Goal: Task Accomplishment & Management: Complete application form

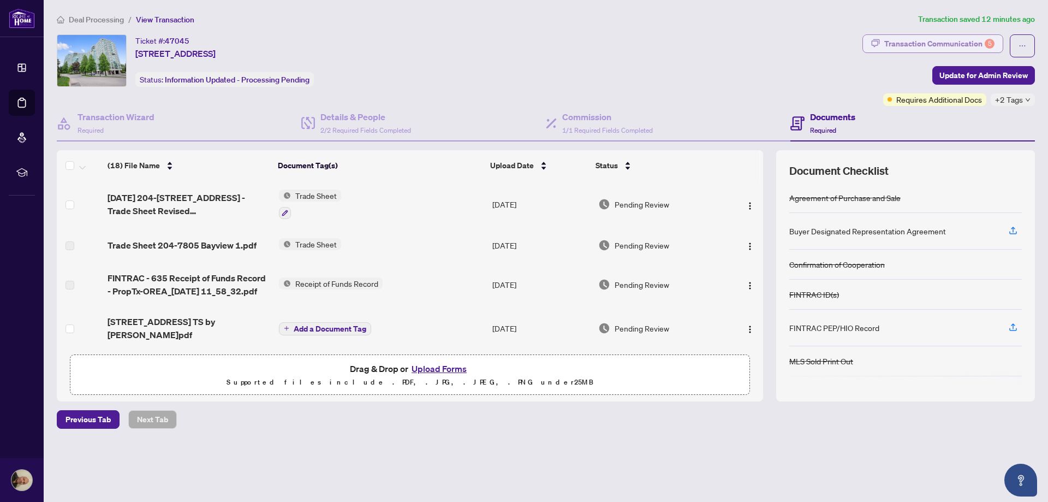
click at [979, 43] on div "Transaction Communication 5" at bounding box center [940, 43] width 110 height 17
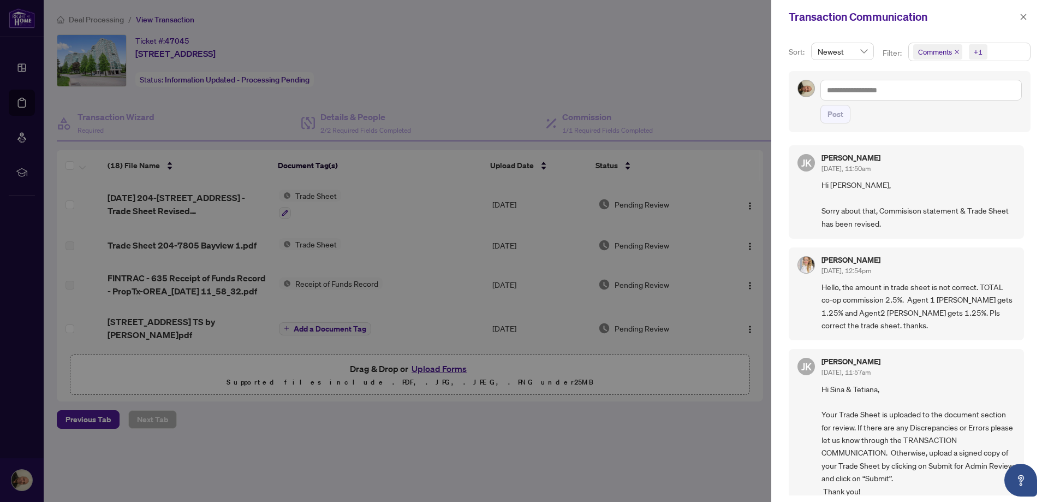
click at [412, 431] on div at bounding box center [524, 251] width 1048 height 502
click at [1023, 17] on icon "close" at bounding box center [1024, 17] width 6 height 6
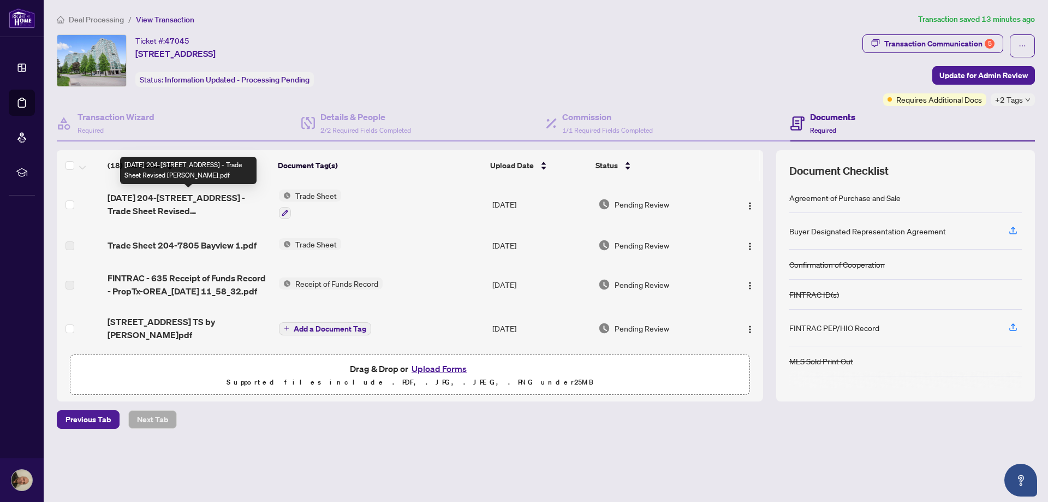
click at [199, 200] on span "[DATE] 204-[STREET_ADDRESS] - Trade Sheet Revised [PERSON_NAME].pdf" at bounding box center [189, 204] width 162 height 26
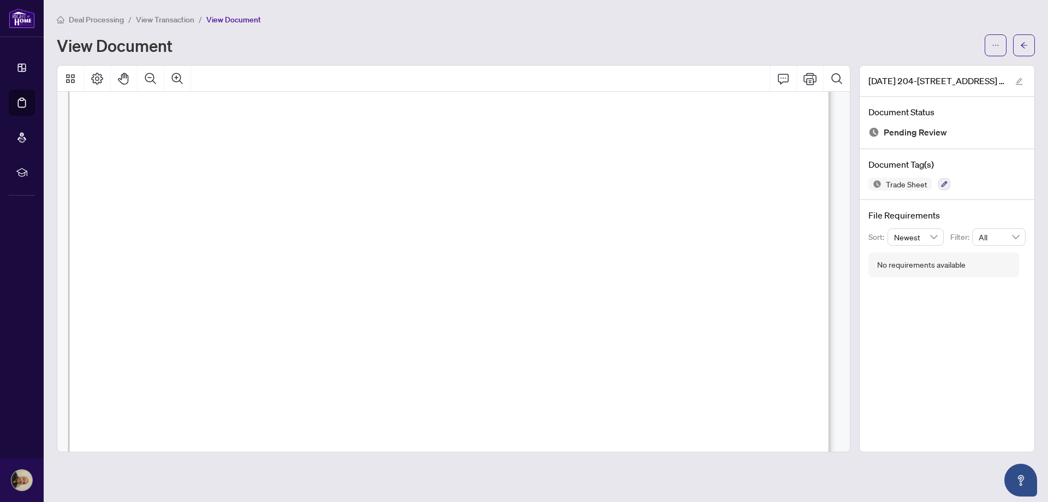
scroll to position [55, 0]
click at [152, 18] on span "View Transaction" at bounding box center [165, 20] width 58 height 10
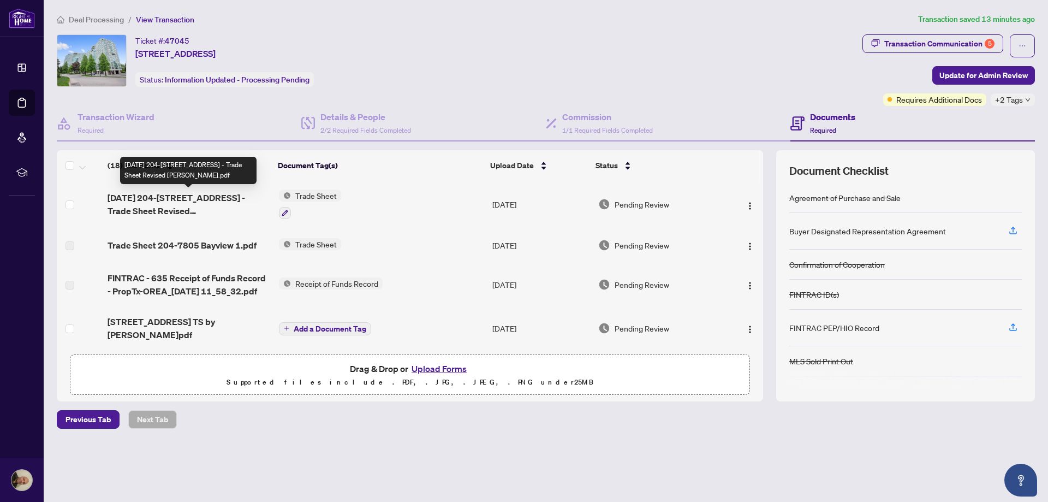
click at [210, 195] on span "[DATE] 204-[STREET_ADDRESS] - Trade Sheet Revised [PERSON_NAME].pdf" at bounding box center [189, 204] width 162 height 26
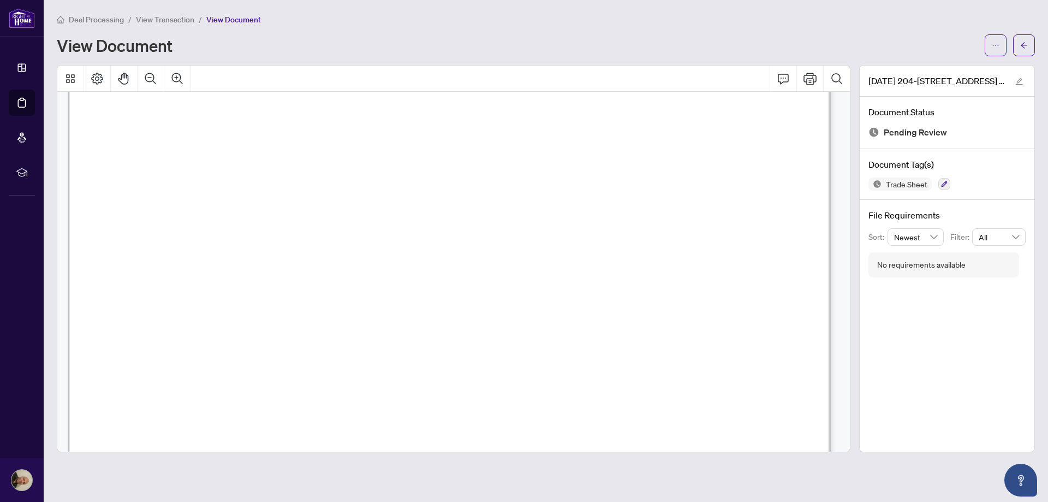
scroll to position [383, 0]
click at [180, 19] on span "View Transaction" at bounding box center [165, 20] width 58 height 10
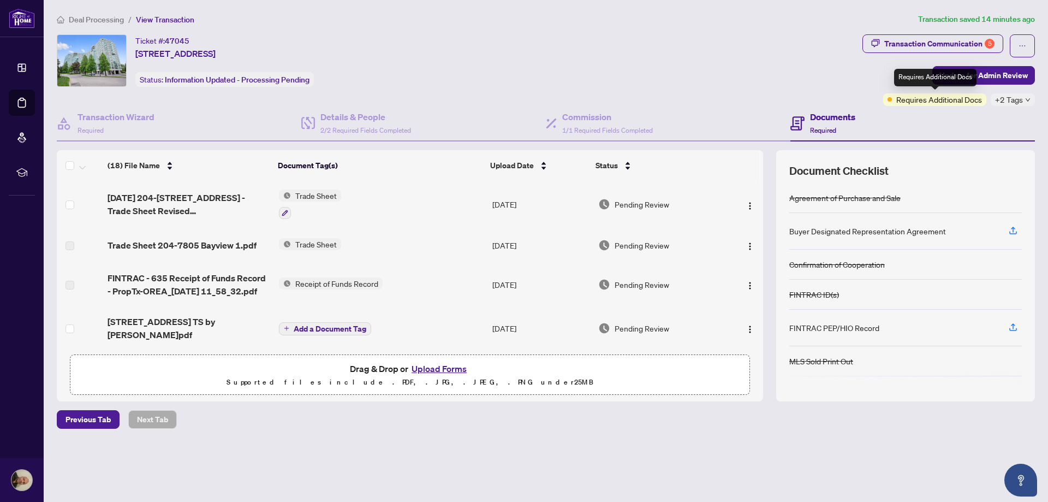
click at [944, 99] on span "Requires Additional Docs" at bounding box center [940, 99] width 86 height 12
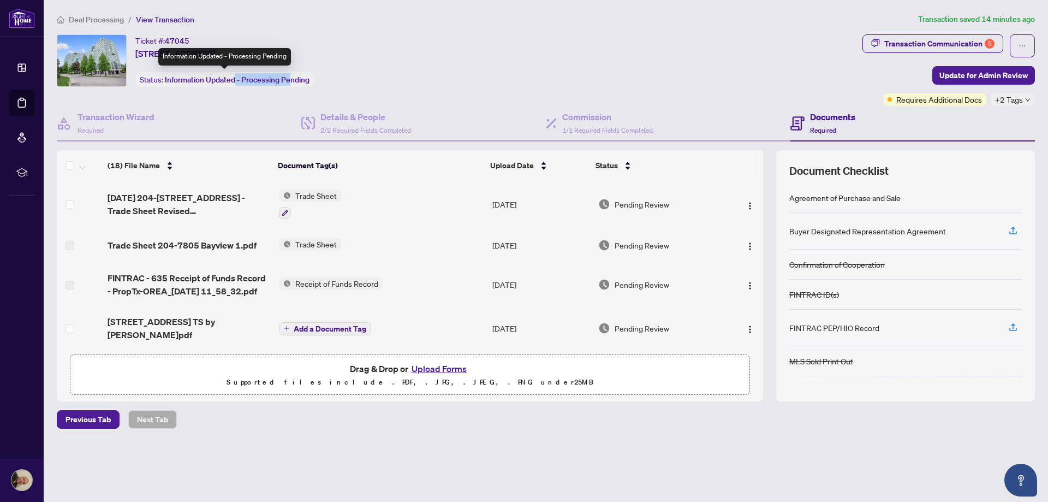
drag, startPoint x: 235, startPoint y: 79, endPoint x: 288, endPoint y: 79, distance: 53.5
click at [288, 79] on span "Information Updated - Processing Pending" at bounding box center [237, 80] width 145 height 10
click at [915, 43] on div "Transaction Communication 5" at bounding box center [940, 43] width 110 height 17
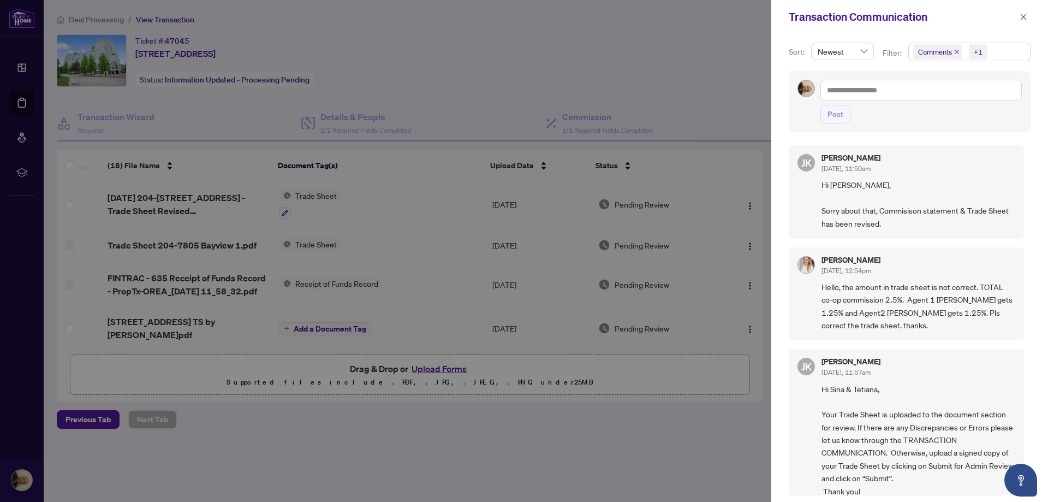
click at [438, 72] on div at bounding box center [524, 251] width 1048 height 502
click at [1025, 17] on icon "close" at bounding box center [1024, 17] width 8 height 8
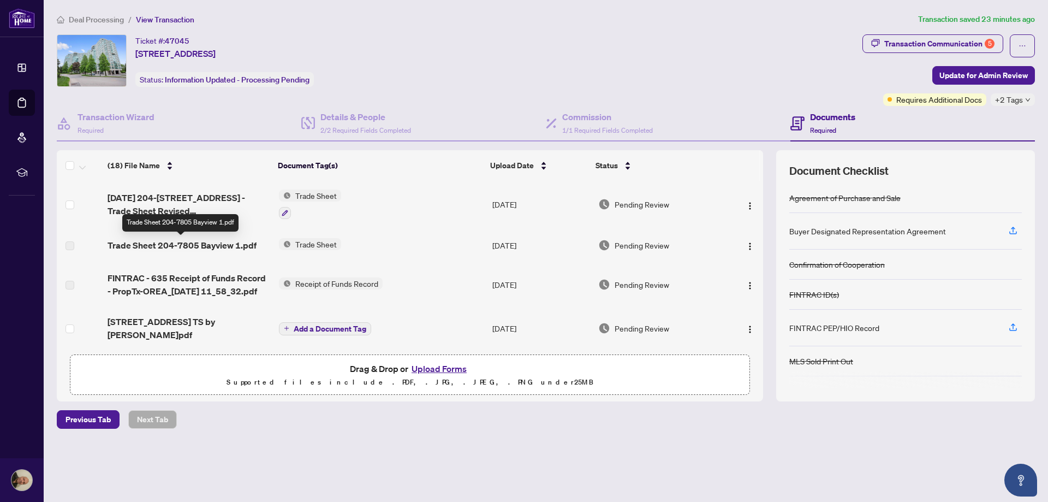
click at [165, 250] on span "Trade Sheet 204-7805 Bayview 1.pdf" at bounding box center [182, 245] width 149 height 13
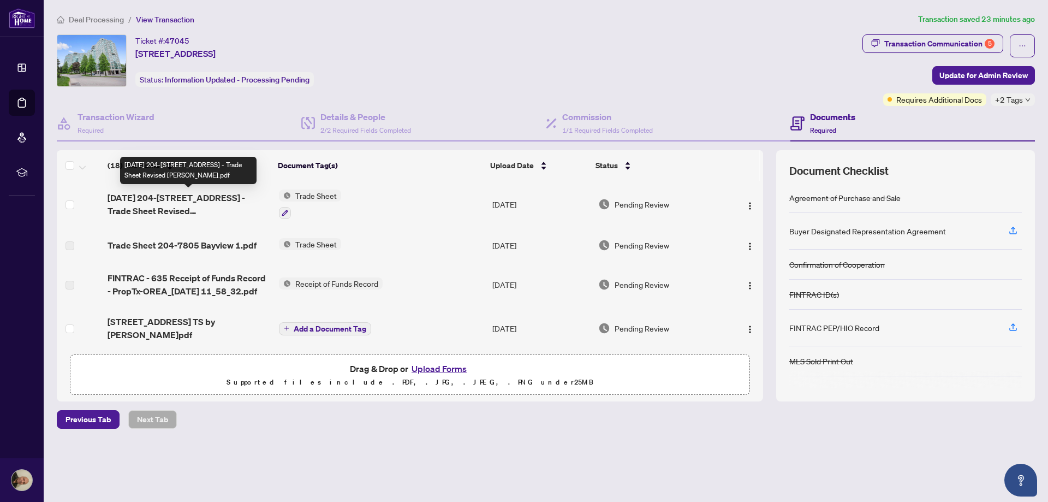
click at [155, 196] on span "[DATE] 204-[STREET_ADDRESS] - Trade Sheet Revised [PERSON_NAME].pdf" at bounding box center [189, 204] width 162 height 26
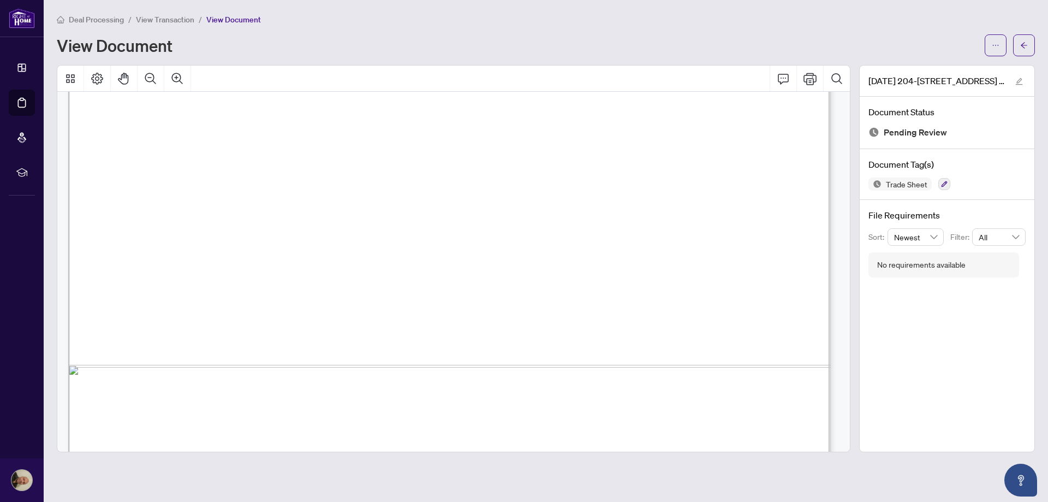
scroll to position [601, 0]
click at [154, 79] on icon "Zoom Out" at bounding box center [150, 78] width 13 height 13
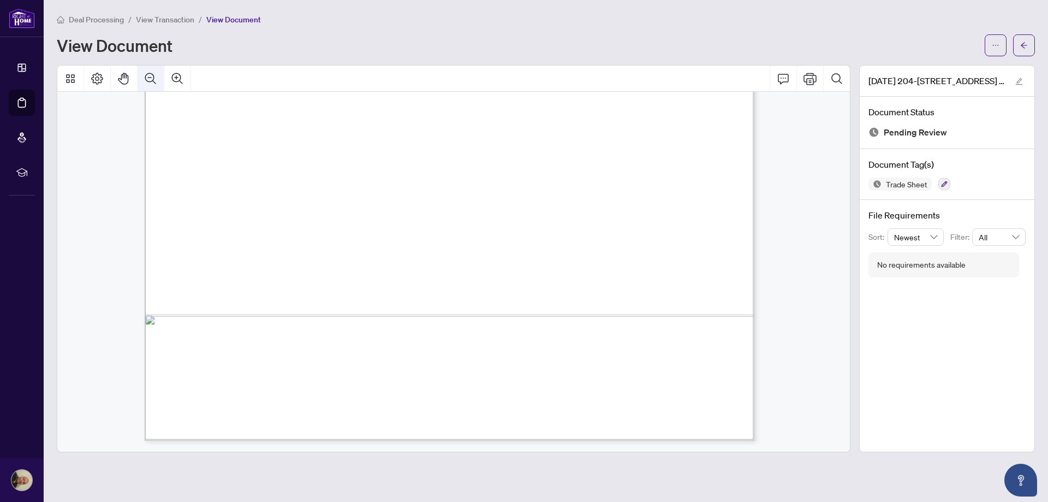
click at [152, 79] on icon "Zoom Out" at bounding box center [150, 78] width 13 height 13
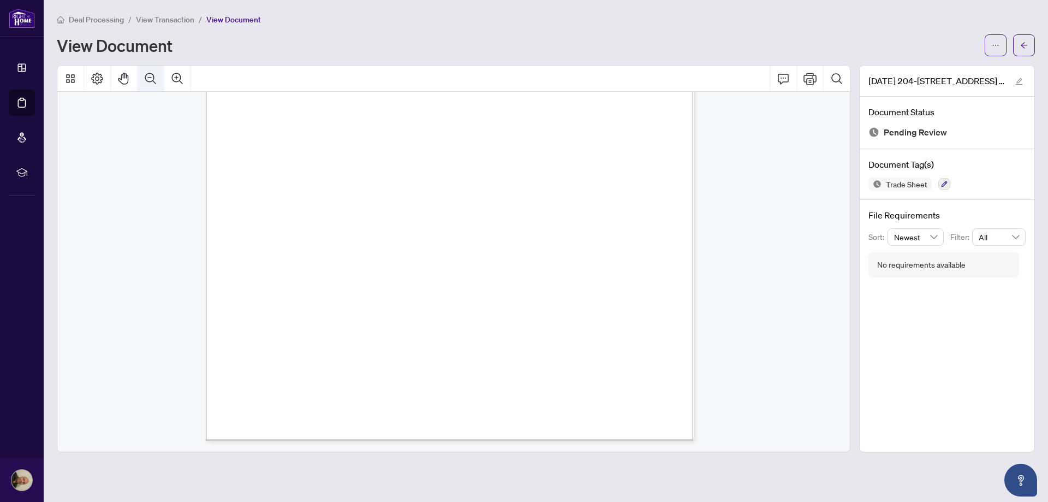
click at [152, 79] on icon "Zoom Out" at bounding box center [150, 78] width 13 height 13
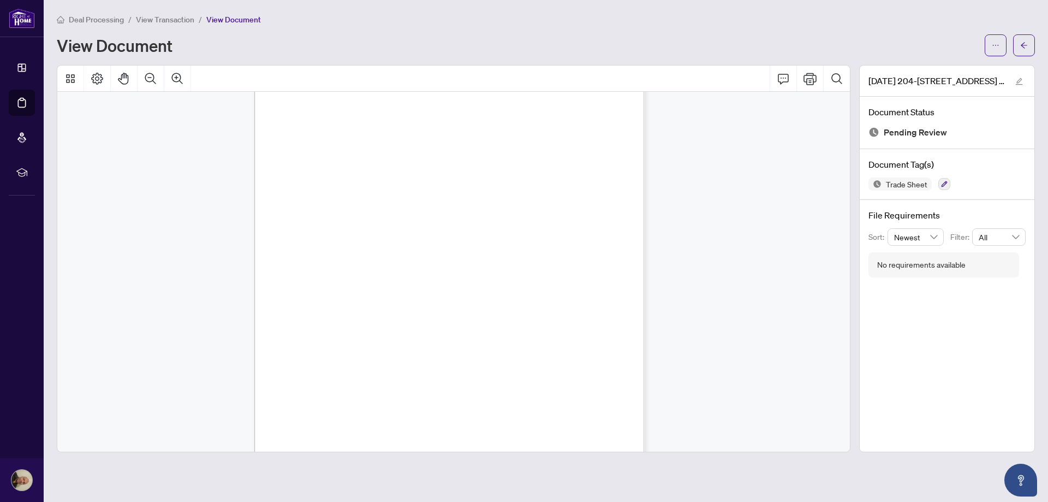
scroll to position [116, 0]
click at [147, 78] on icon "Zoom Out" at bounding box center [150, 78] width 13 height 13
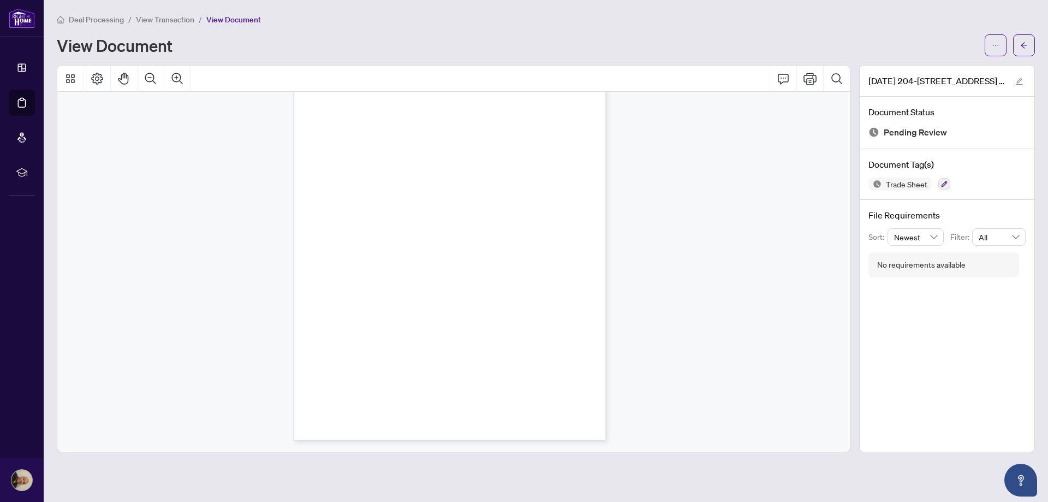
click at [162, 16] on span "View Transaction" at bounding box center [165, 20] width 58 height 10
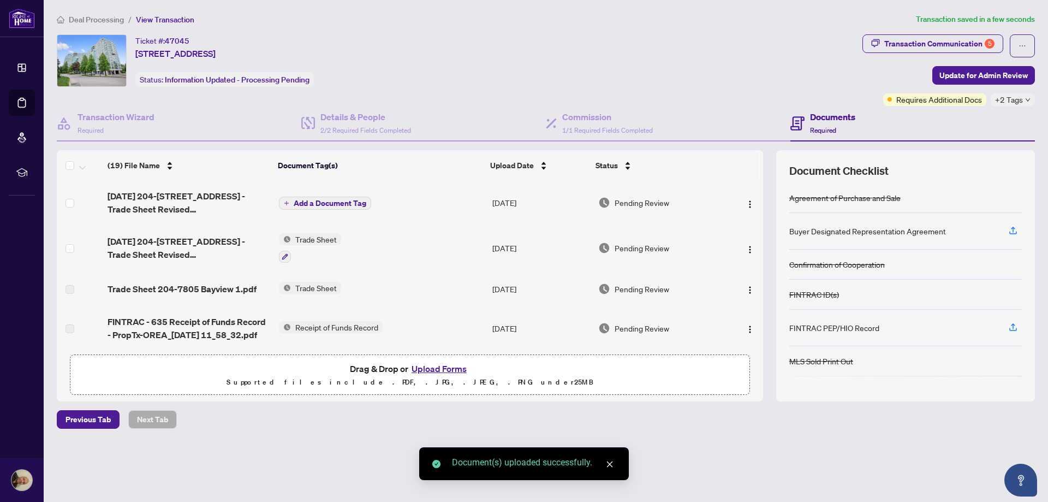
click at [327, 199] on span "Add a Document Tag" at bounding box center [330, 203] width 73 height 8
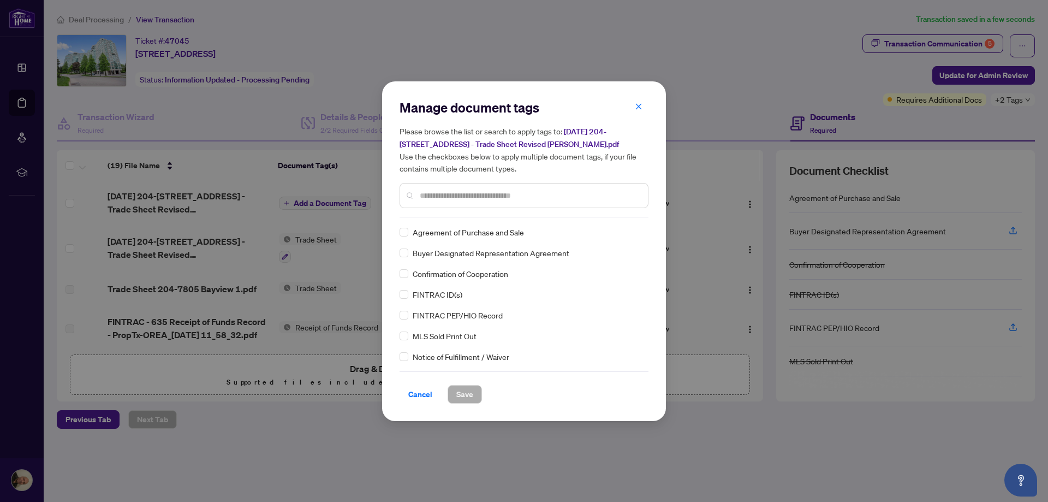
click at [470, 197] on input "text" at bounding box center [530, 195] width 220 height 12
type input "*****"
click at [408, 252] on div "Trade Sheet" at bounding box center [521, 253] width 242 height 12
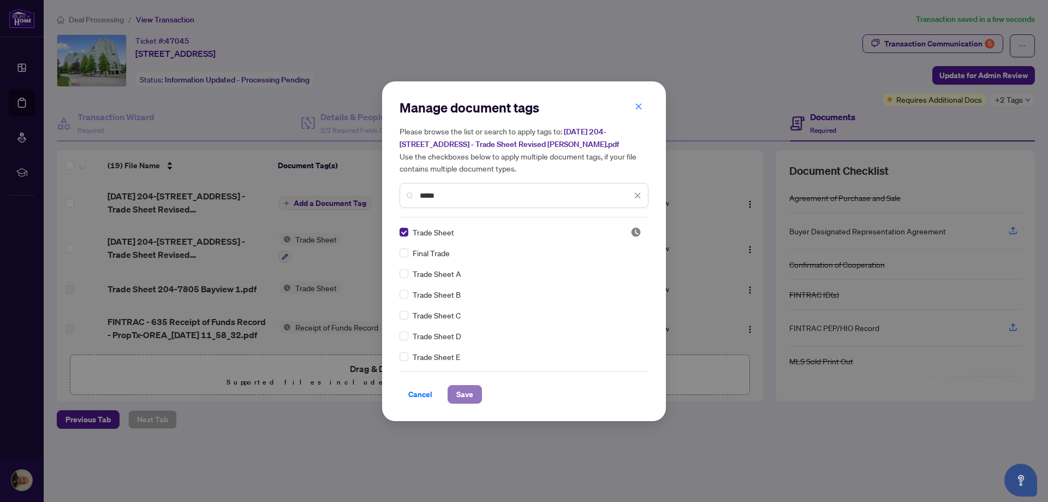
click at [461, 393] on span "Save" at bounding box center [464, 394] width 17 height 17
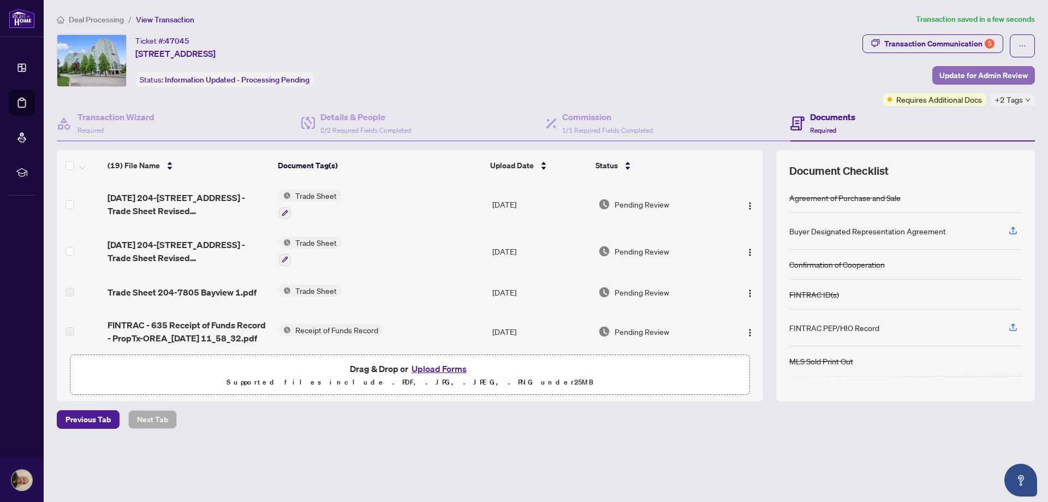
click at [983, 72] on span "Update for Admin Review" at bounding box center [984, 75] width 88 height 17
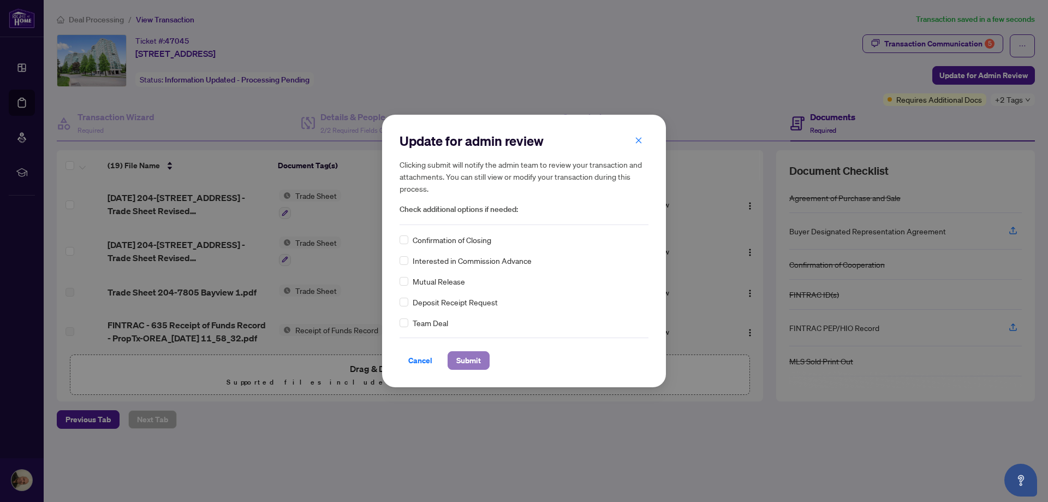
click at [473, 357] on span "Submit" at bounding box center [468, 360] width 25 height 17
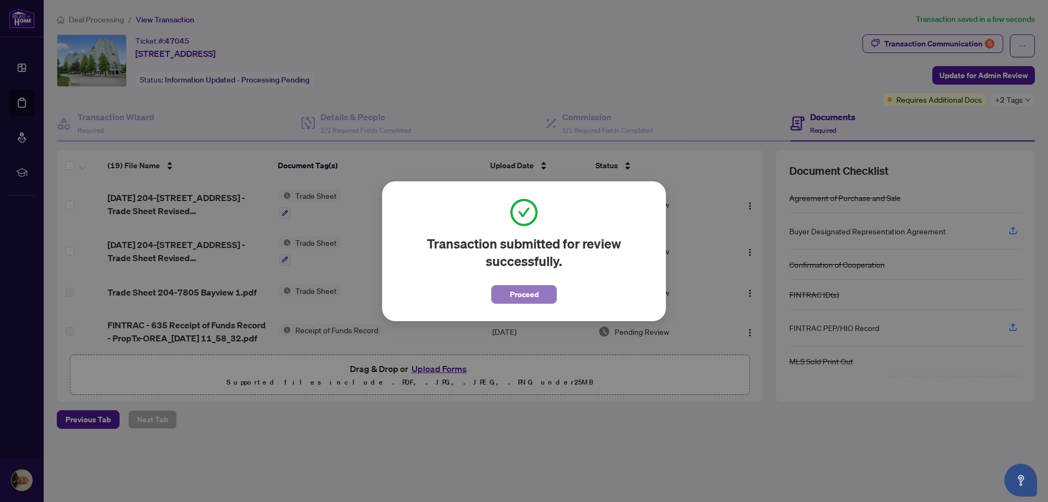
click at [524, 294] on span "Proceed" at bounding box center [524, 294] width 29 height 17
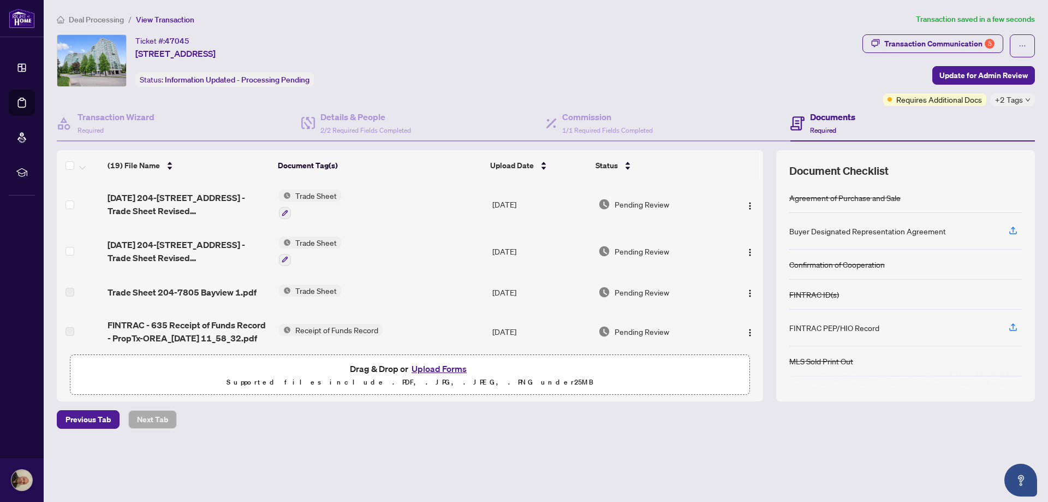
click at [107, 17] on span "Deal Processing" at bounding box center [96, 20] width 55 height 10
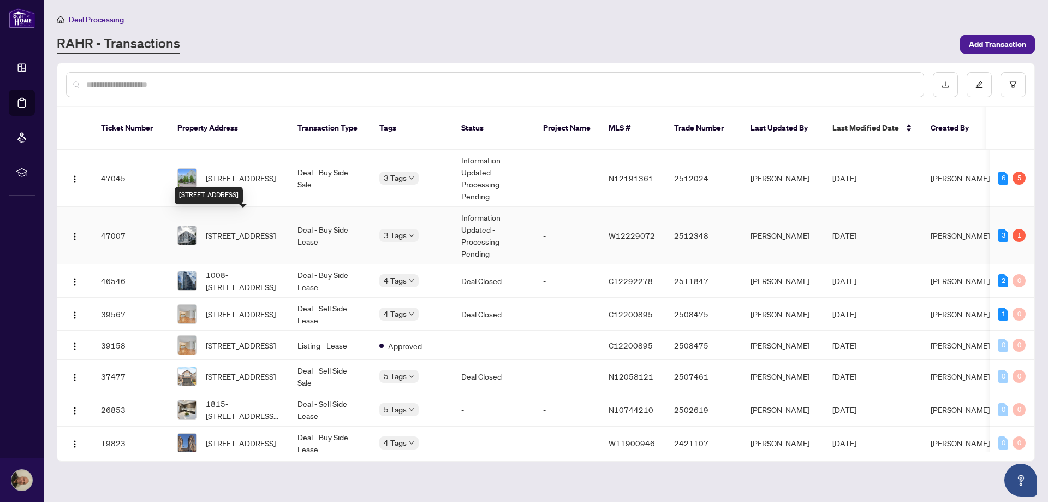
click at [244, 229] on span "[STREET_ADDRESS]" at bounding box center [241, 235] width 70 height 12
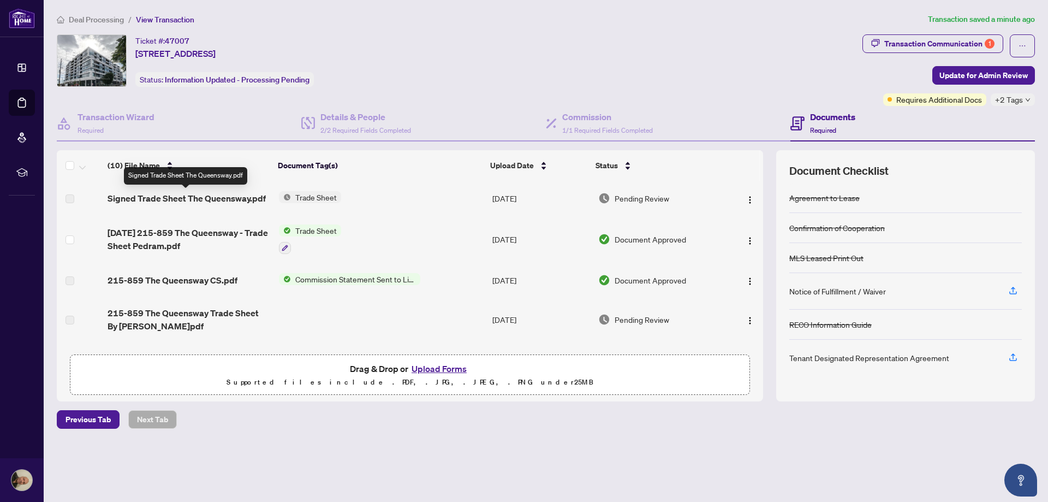
click at [202, 197] on span "Signed Trade Sheet The Queensway.pdf" at bounding box center [187, 198] width 158 height 13
click at [212, 198] on span "Signed Trade Sheet The Queensway.pdf" at bounding box center [187, 198] width 158 height 13
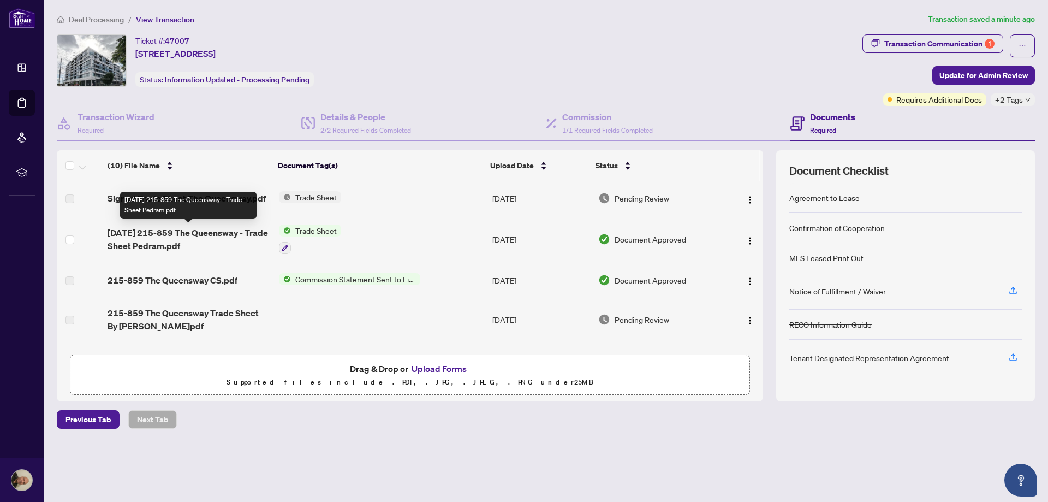
click at [190, 231] on span "[DATE] 215-859 The Queensway - Trade Sheet Pedram.pdf" at bounding box center [189, 239] width 162 height 26
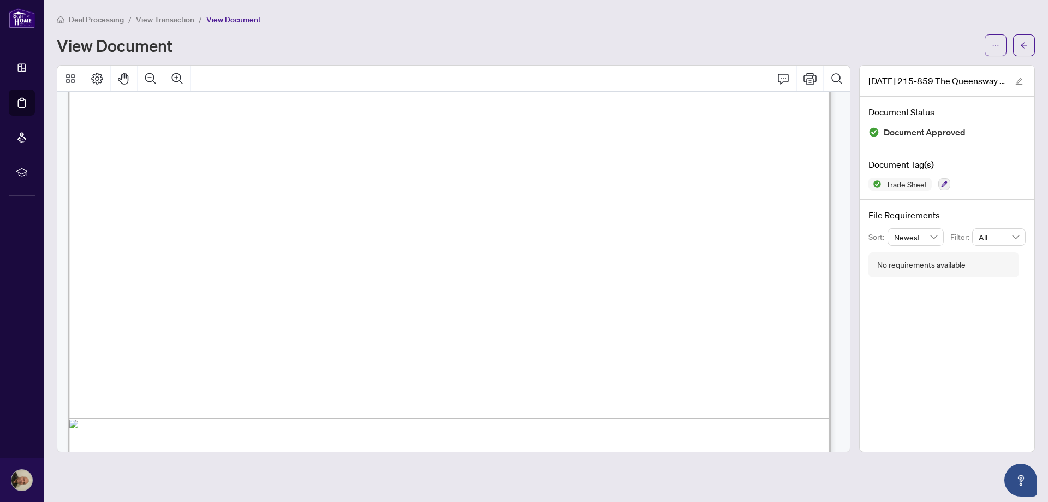
scroll to position [496, 0]
click at [187, 21] on span "View Transaction" at bounding box center [165, 20] width 58 height 10
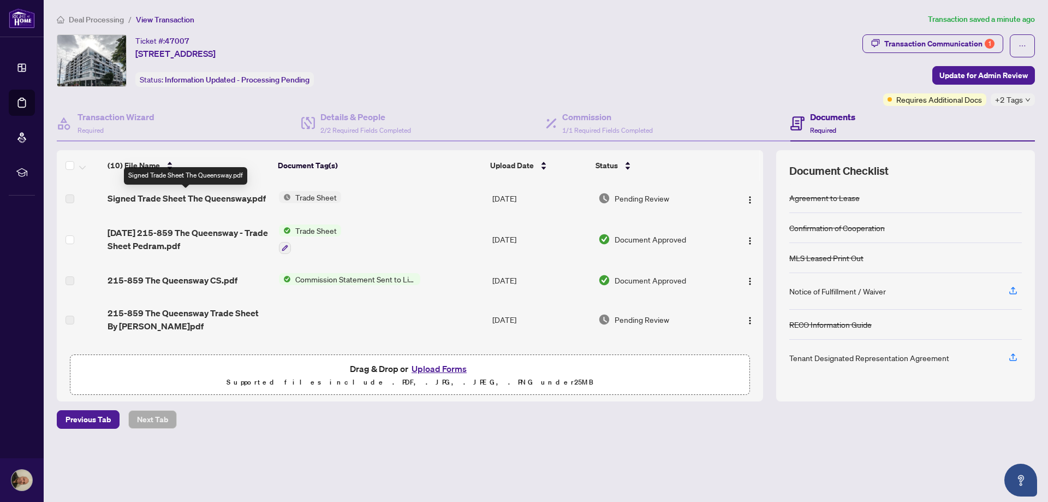
click at [216, 199] on span "Signed Trade Sheet The Queensway.pdf" at bounding box center [187, 198] width 158 height 13
click at [168, 195] on span "Signed Trade Sheet The Queensway.pdf" at bounding box center [187, 198] width 158 height 13
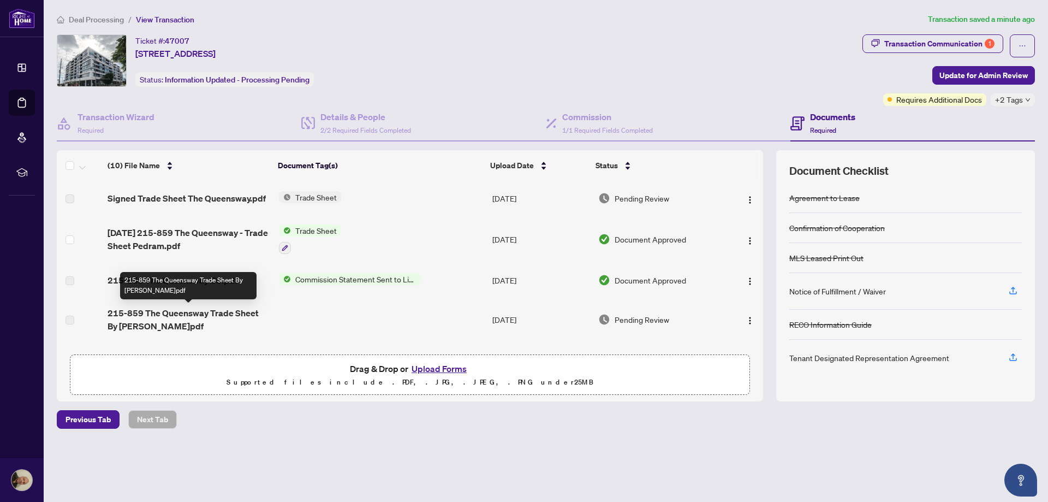
click at [176, 315] on span "215-859 The Queensway Trade Sheet By [PERSON_NAME]pdf" at bounding box center [189, 319] width 162 height 26
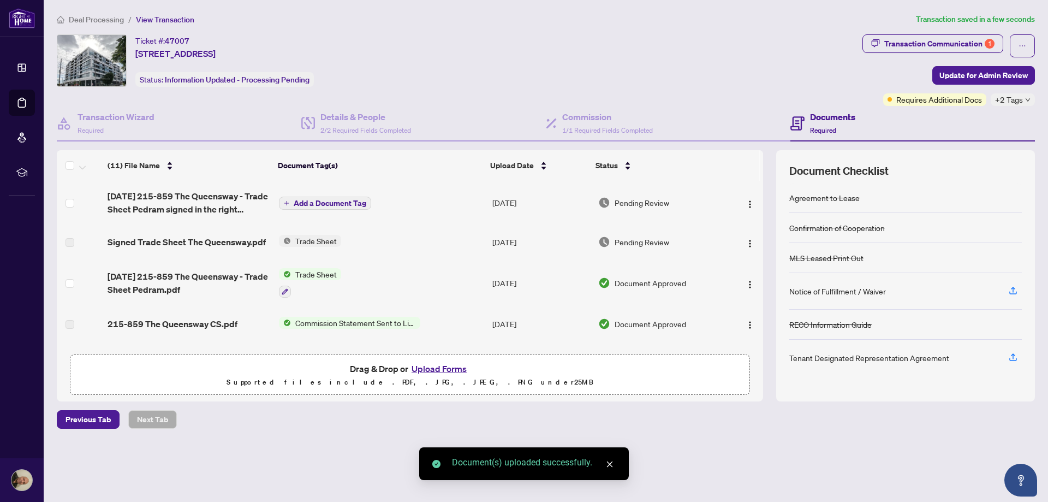
click at [326, 203] on span "Add a Document Tag" at bounding box center [330, 203] width 73 height 8
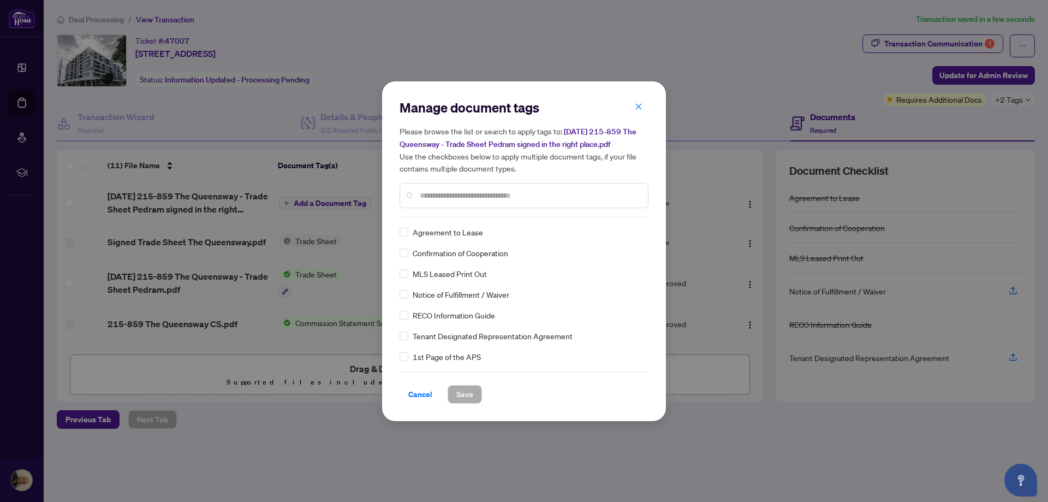
click at [459, 217] on div "Manage document tags Please browse the list or search to apply tags to: [DATE] …" at bounding box center [524, 251] width 249 height 305
click at [473, 196] on input "text" at bounding box center [530, 195] width 220 height 12
type input "*****"
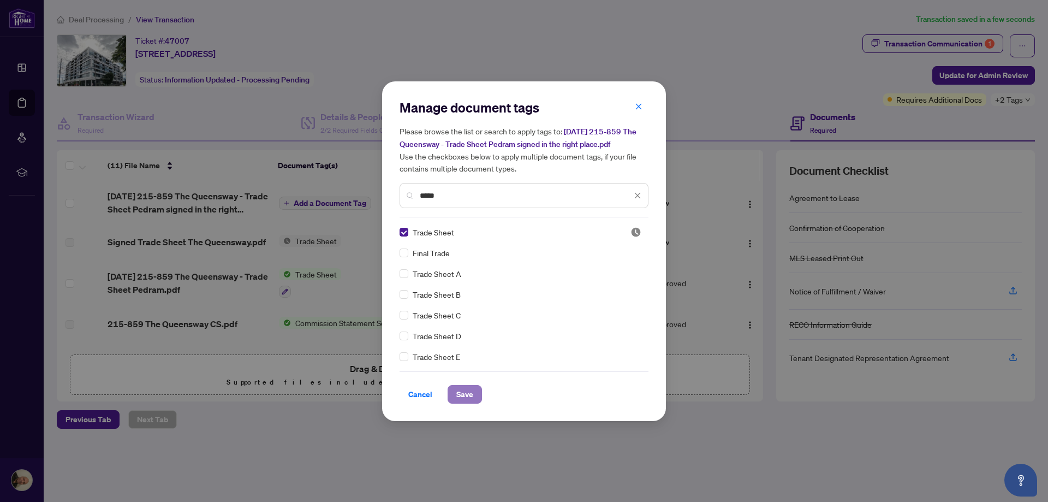
click at [470, 393] on span "Save" at bounding box center [464, 394] width 17 height 17
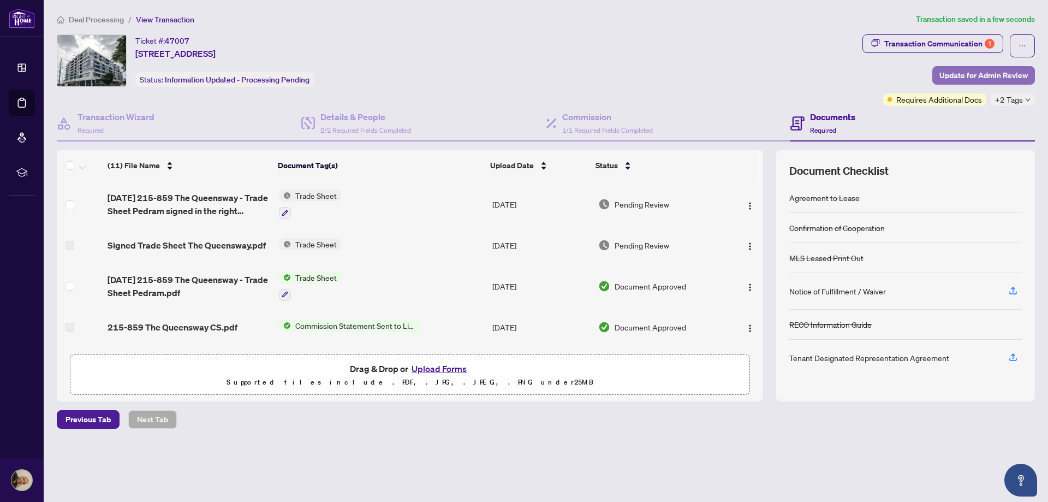
click at [992, 75] on span "Update for Admin Review" at bounding box center [984, 75] width 88 height 17
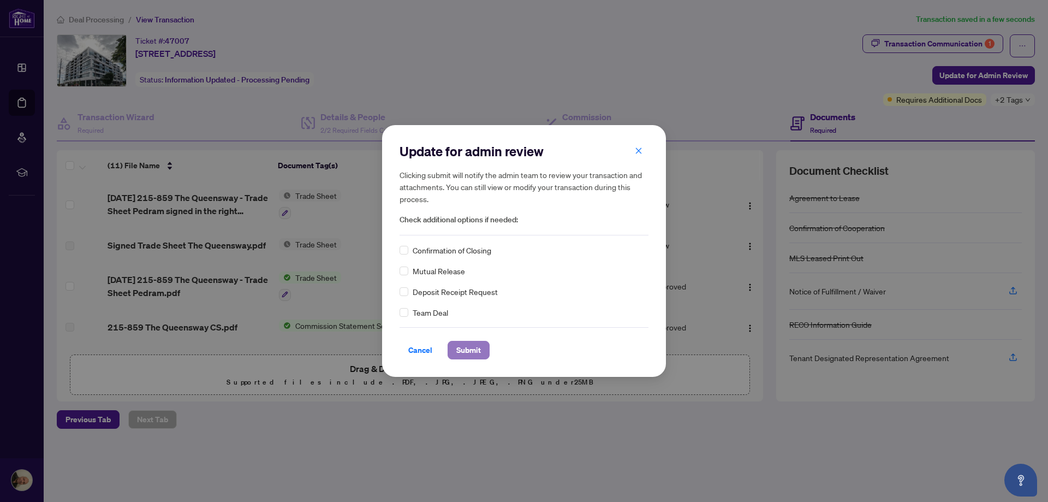
click at [468, 346] on span "Submit" at bounding box center [468, 349] width 25 height 17
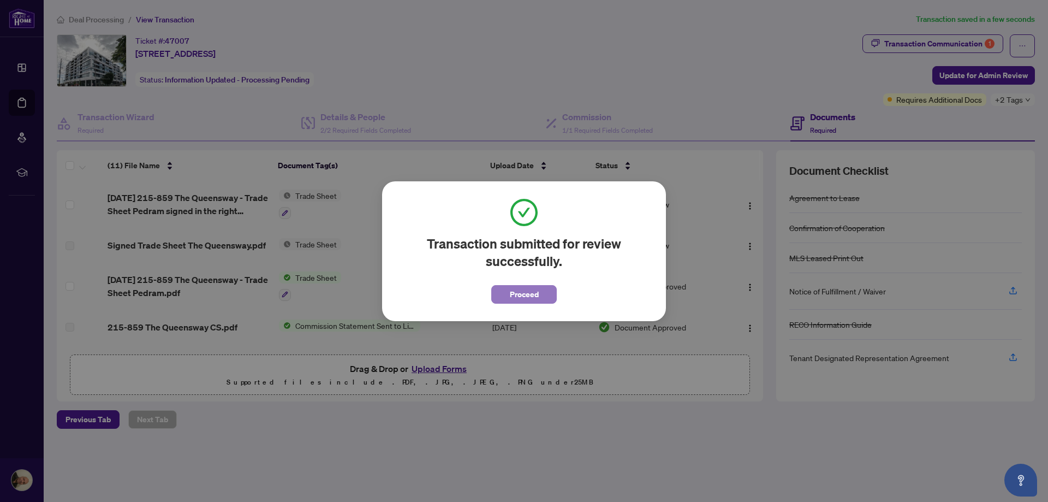
click at [526, 293] on span "Proceed" at bounding box center [524, 294] width 29 height 17
